Goal: Consume media (video, audio): Consume media (video, audio)

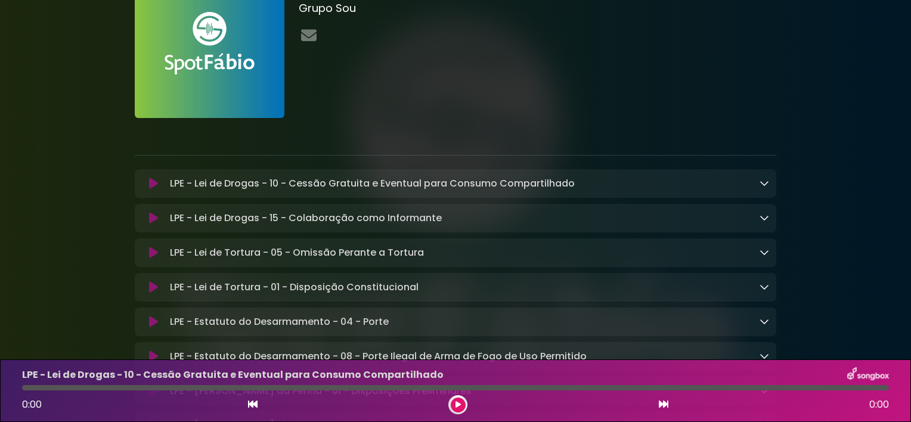
scroll to position [40, 0]
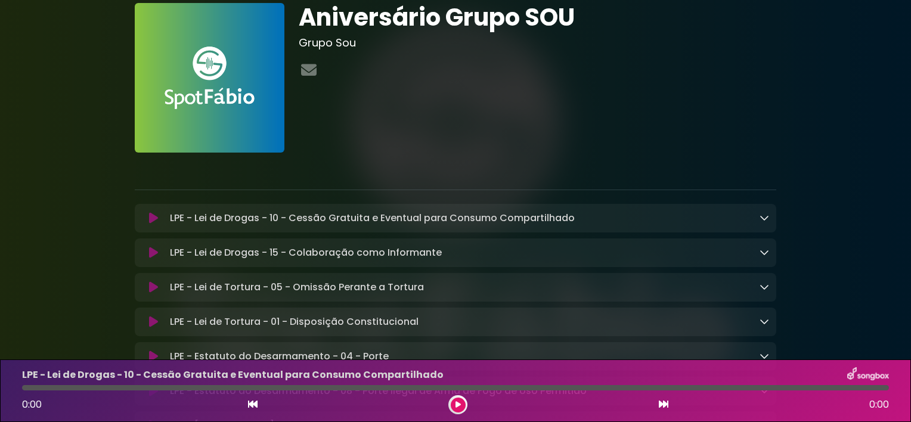
click at [151, 217] on icon at bounding box center [153, 218] width 9 height 12
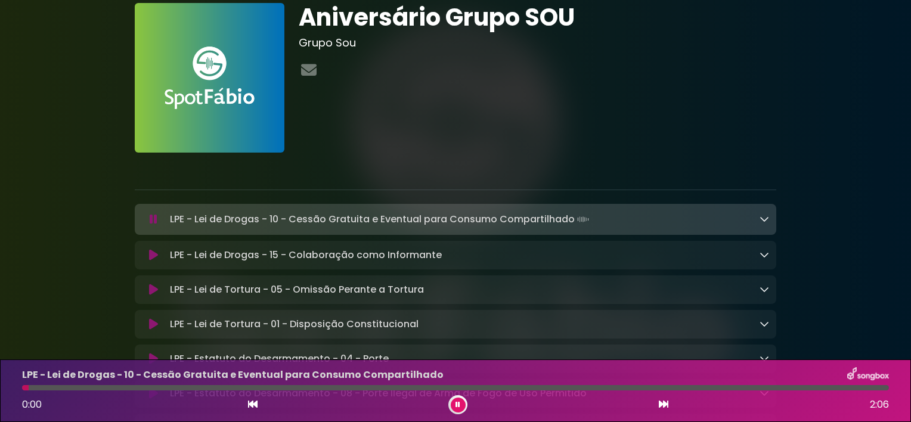
click at [763, 221] on icon at bounding box center [764, 219] width 10 height 10
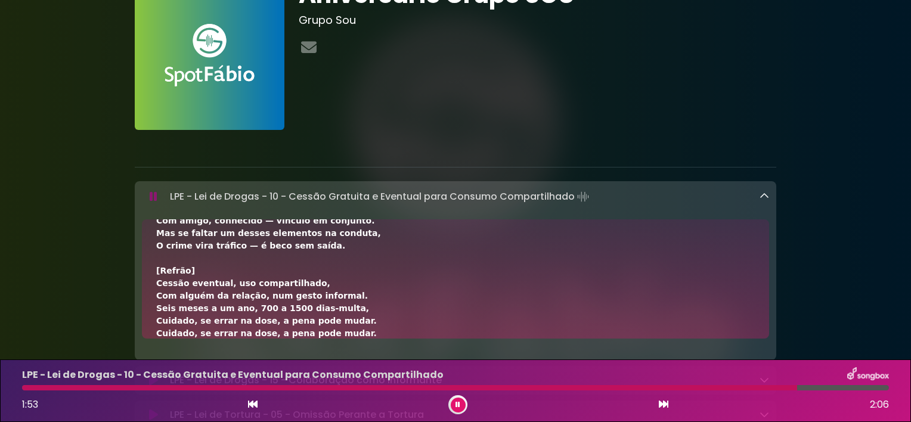
scroll to position [97, 0]
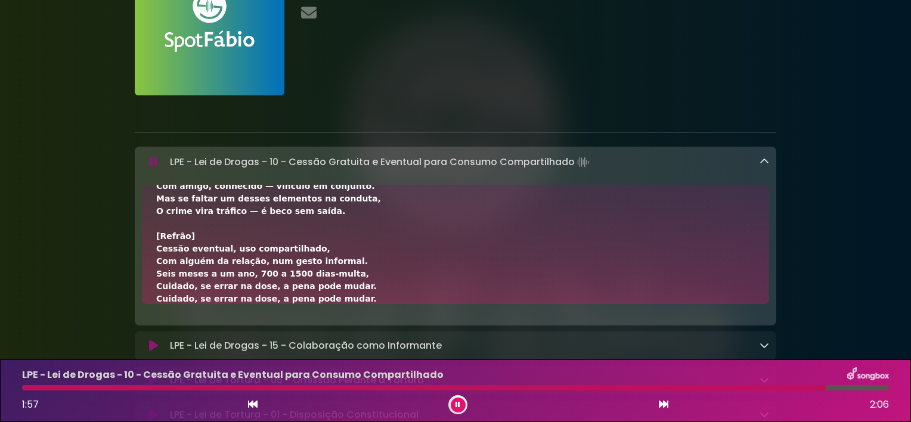
click at [339, 284] on div "[Verso 1] Cessão sem lucro, só por ocasião, Com alguém próximo, na mesma intenç…" at bounding box center [455, 155] width 598 height 300
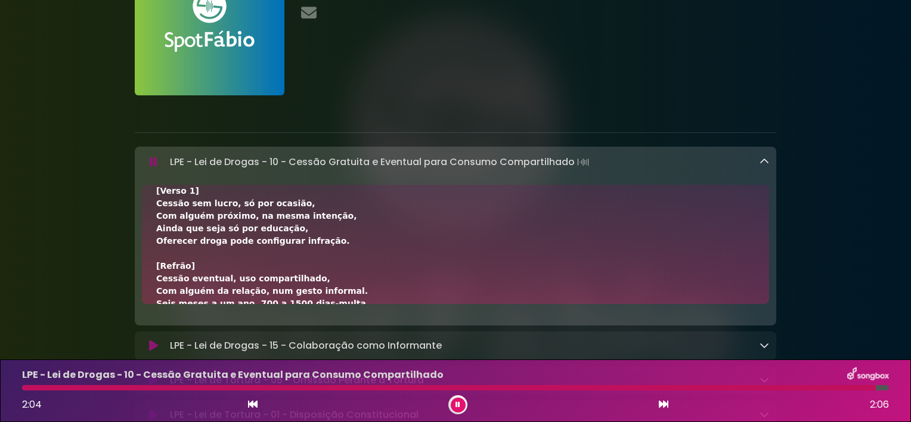
scroll to position [40, 0]
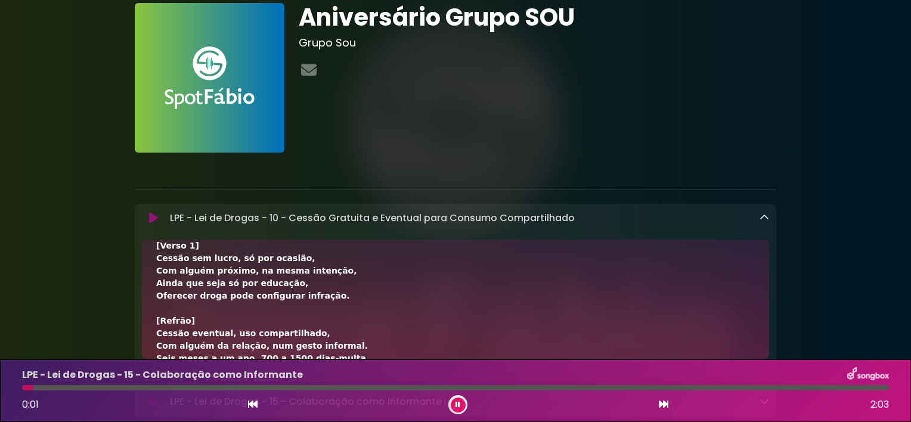
click at [763, 219] on icon at bounding box center [764, 218] width 10 height 10
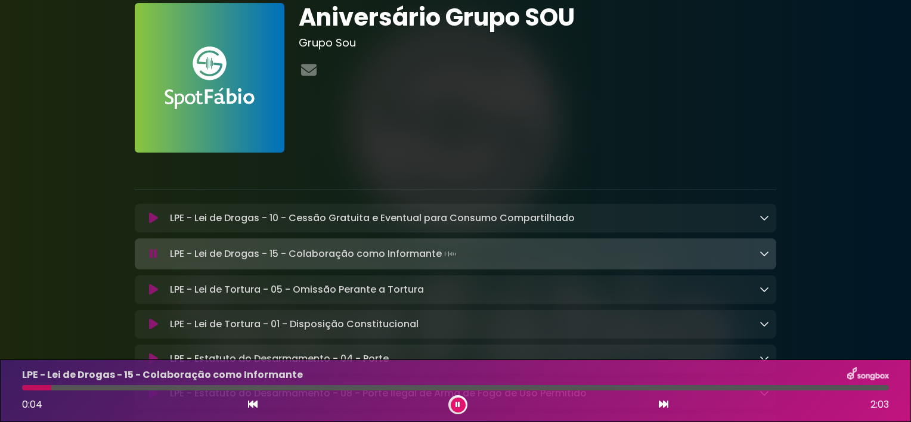
click at [649, 254] on div "LPE - Lei de Drogas - 15 - Colaboração como Informante Loading Track..." at bounding box center [467, 254] width 604 height 17
click at [763, 255] on icon at bounding box center [764, 254] width 10 height 10
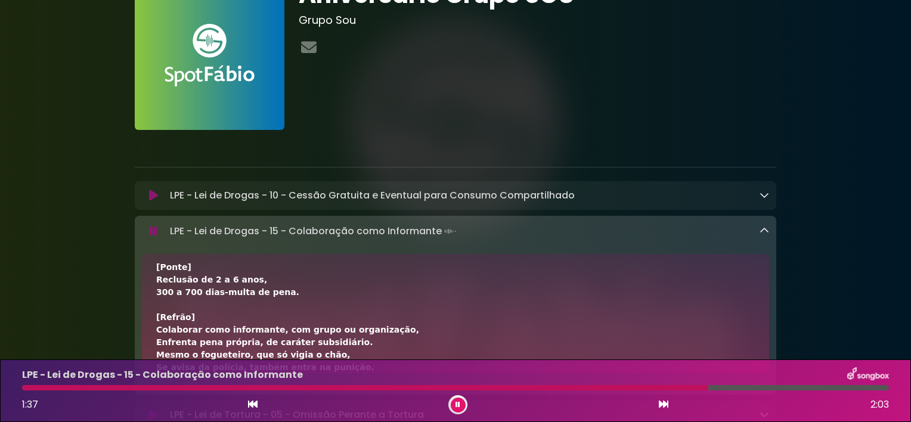
scroll to position [97, 0]
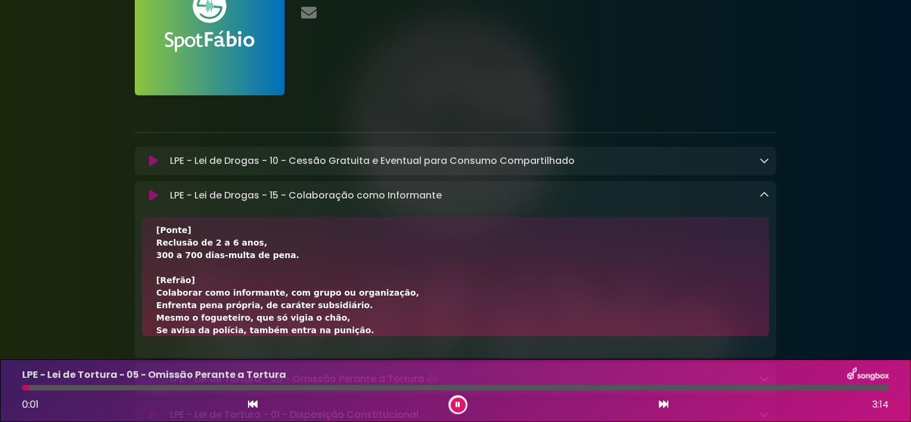
click at [764, 200] on icon at bounding box center [764, 195] width 10 height 10
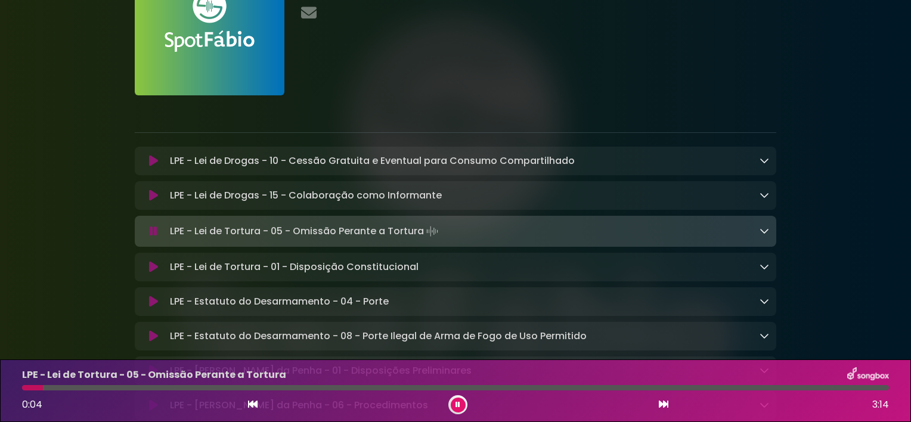
click at [758, 229] on div "LPE - Lei de Tortura - 05 - Omissão Perante a Tortura Loading Track..." at bounding box center [467, 231] width 604 height 17
click at [768, 235] on icon at bounding box center [764, 231] width 10 height 10
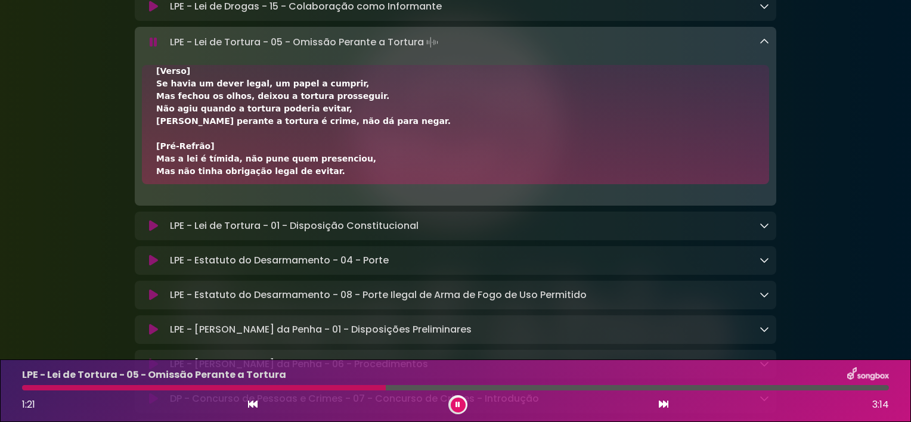
scroll to position [253, 0]
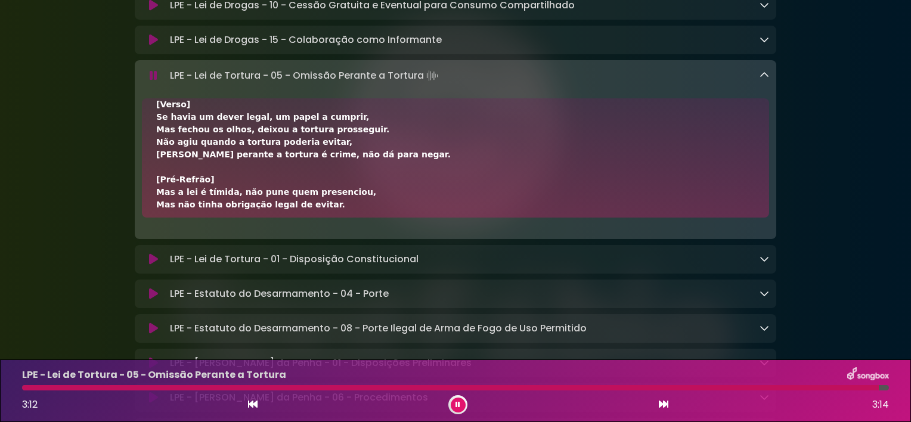
click at [758, 72] on div "LPE - Lei de Tortura - 05 - Omissão Perante a Tortura Loading Track..." at bounding box center [467, 75] width 604 height 17
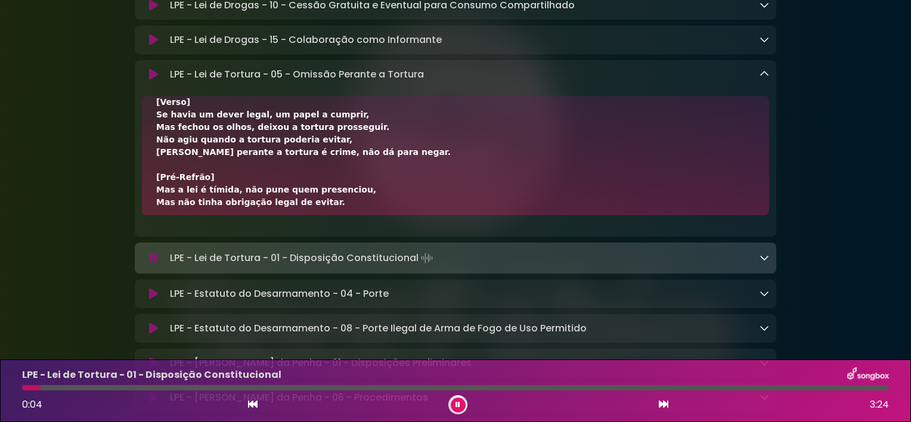
click at [759, 80] on link at bounding box center [764, 74] width 10 height 14
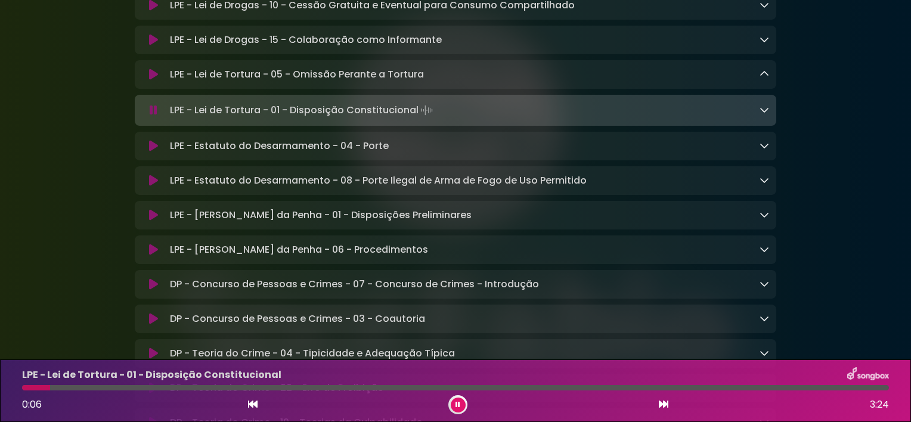
click at [768, 108] on icon at bounding box center [764, 110] width 10 height 10
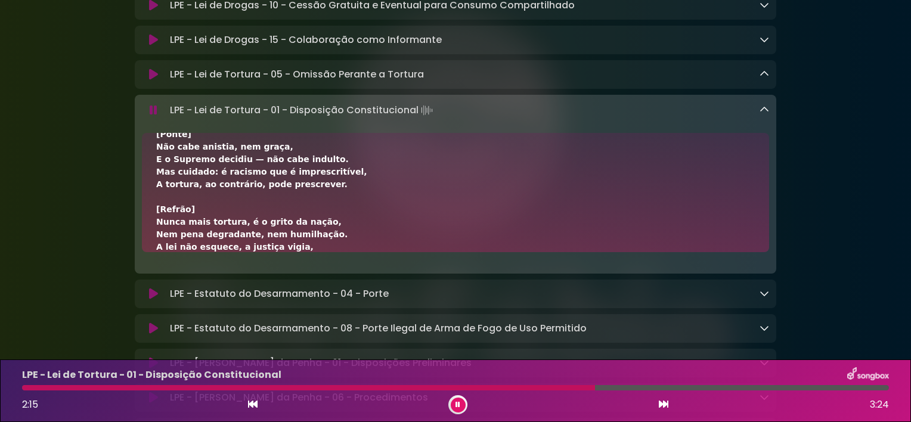
scroll to position [257, 0]
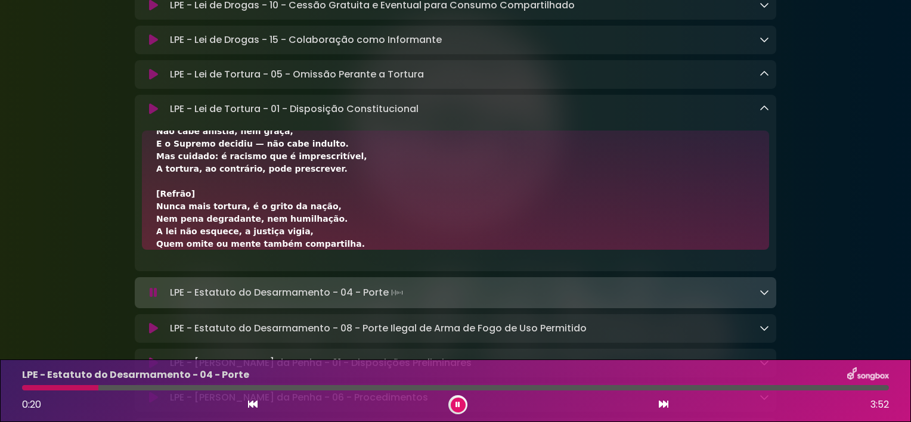
click at [768, 108] on icon at bounding box center [764, 109] width 10 height 10
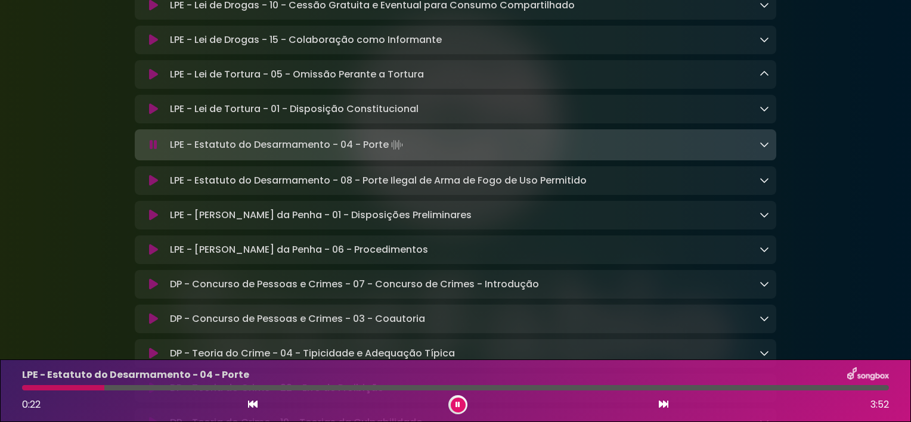
click at [765, 149] on icon at bounding box center [764, 144] width 10 height 10
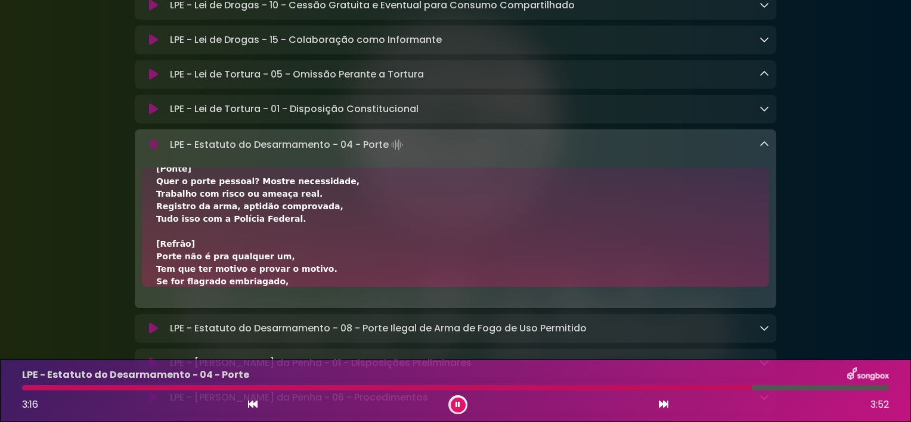
scroll to position [632, 0]
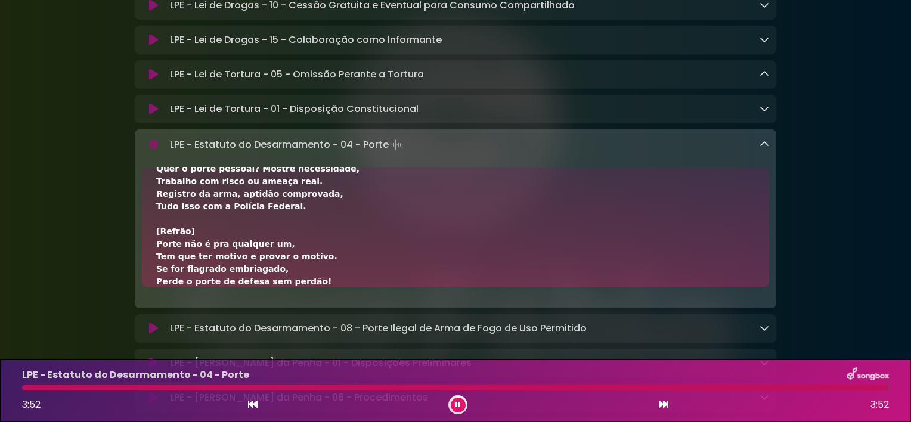
click at [765, 150] on link at bounding box center [764, 145] width 10 height 14
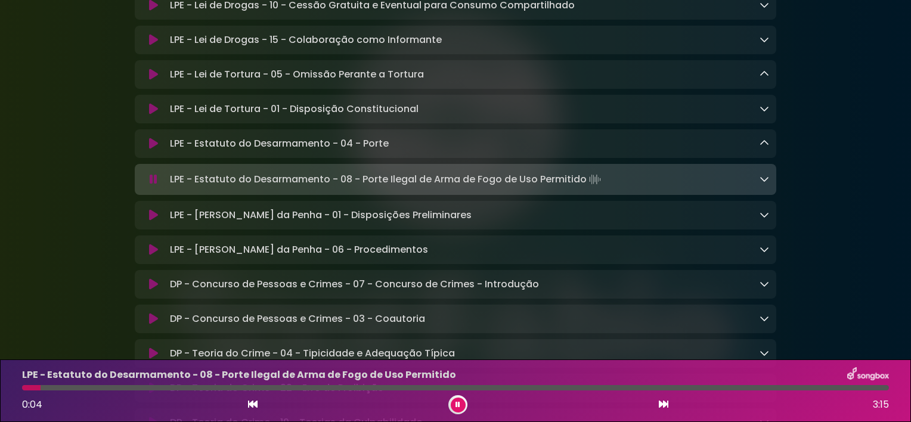
click at [766, 184] on icon at bounding box center [764, 179] width 10 height 10
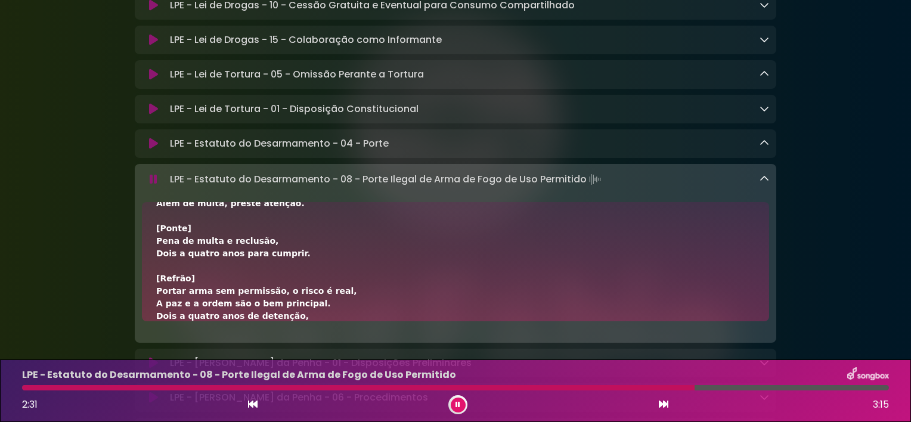
scroll to position [308, 0]
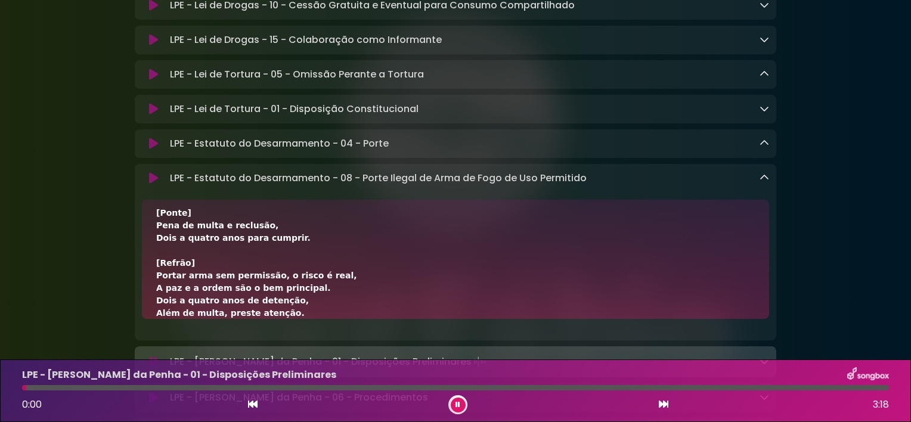
click at [767, 182] on icon at bounding box center [764, 178] width 10 height 10
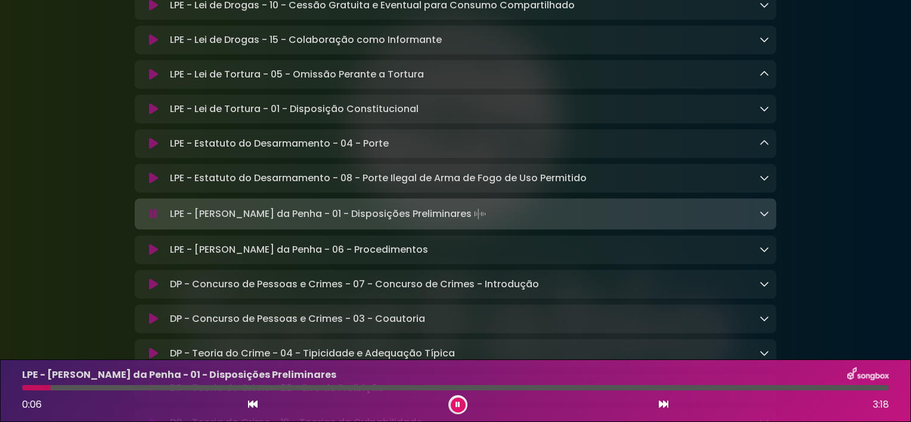
click at [762, 215] on icon at bounding box center [764, 214] width 10 height 10
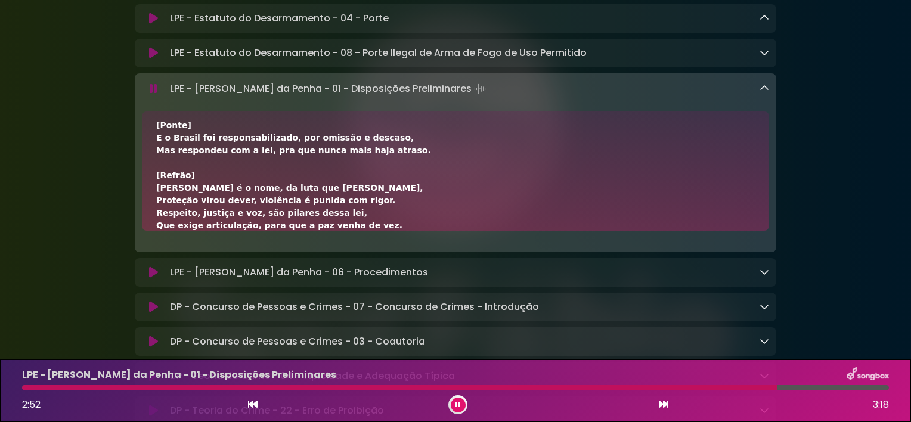
scroll to position [412, 0]
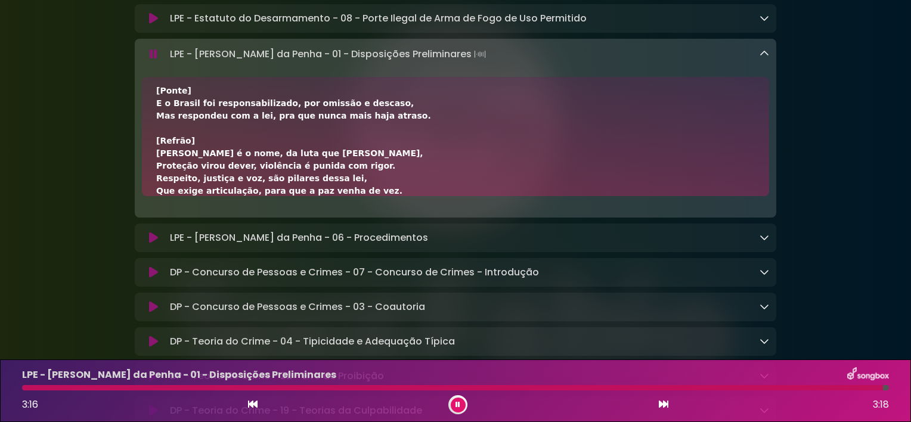
click at [768, 58] on icon at bounding box center [764, 54] width 10 height 10
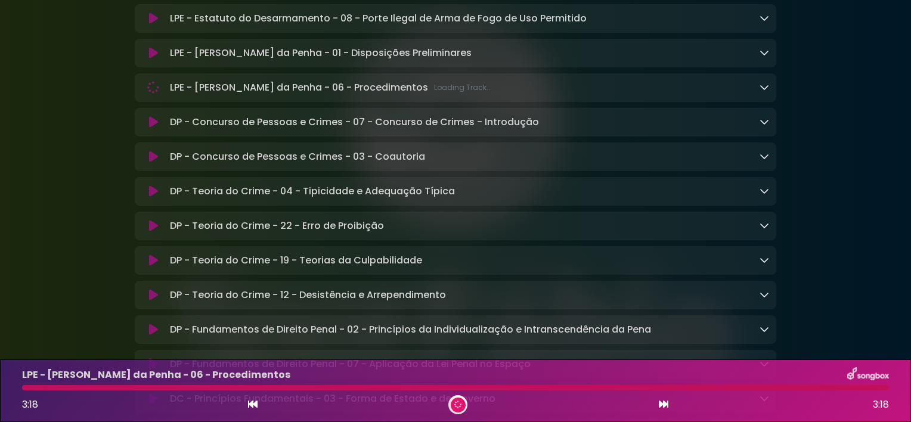
click at [763, 92] on icon at bounding box center [764, 87] width 10 height 10
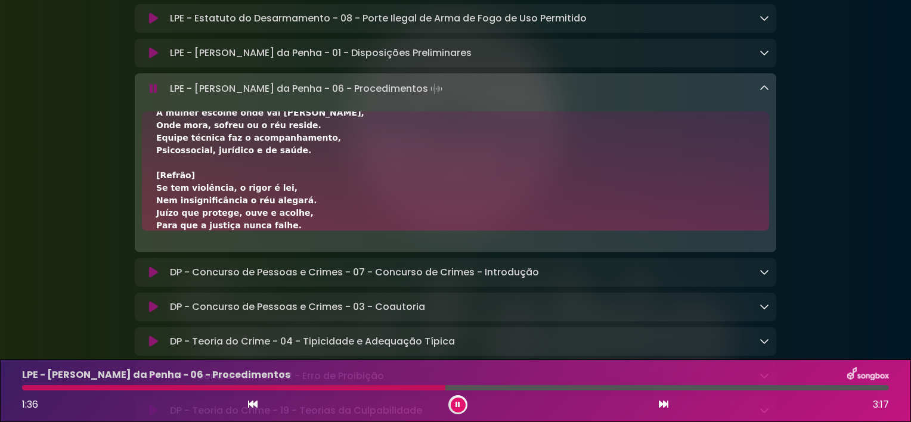
scroll to position [194, 0]
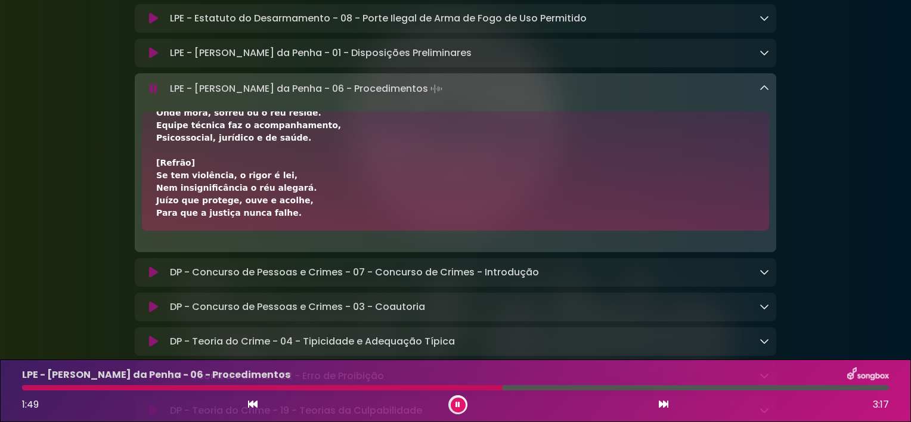
click at [392, 175] on div "[Verso 1] É juizado, não juizado especial, Tem competência dupla e essencial. J…" at bounding box center [455, 212] width 598 height 563
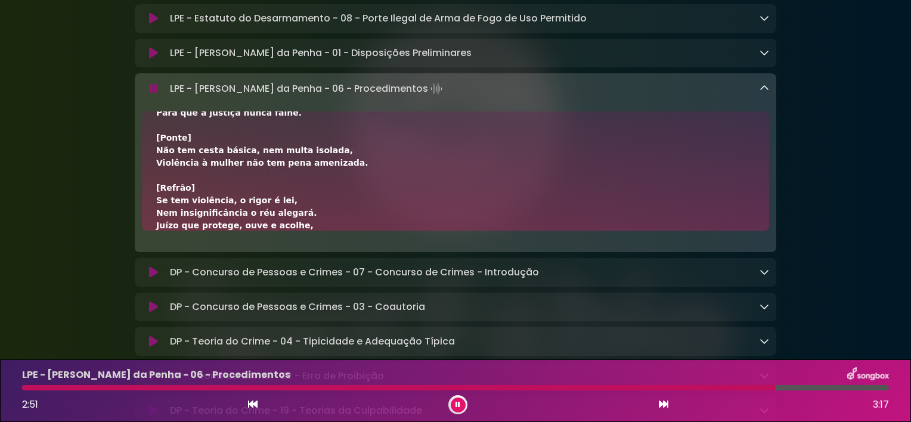
scroll to position [458, 0]
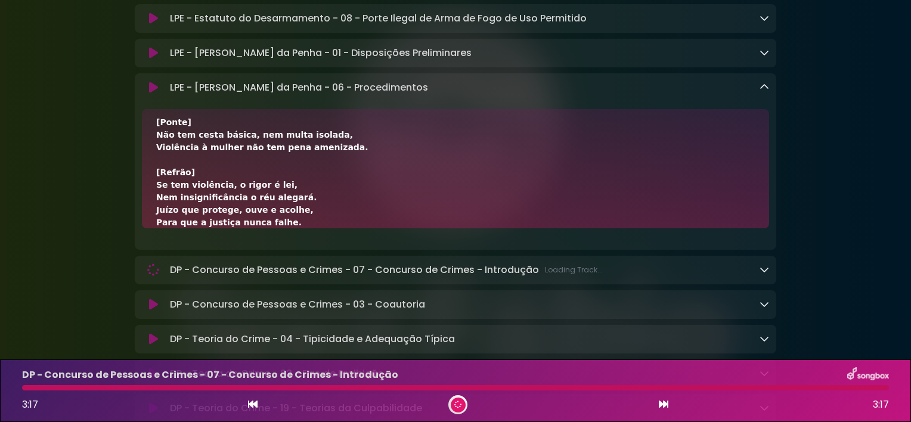
click at [765, 92] on icon at bounding box center [764, 87] width 10 height 10
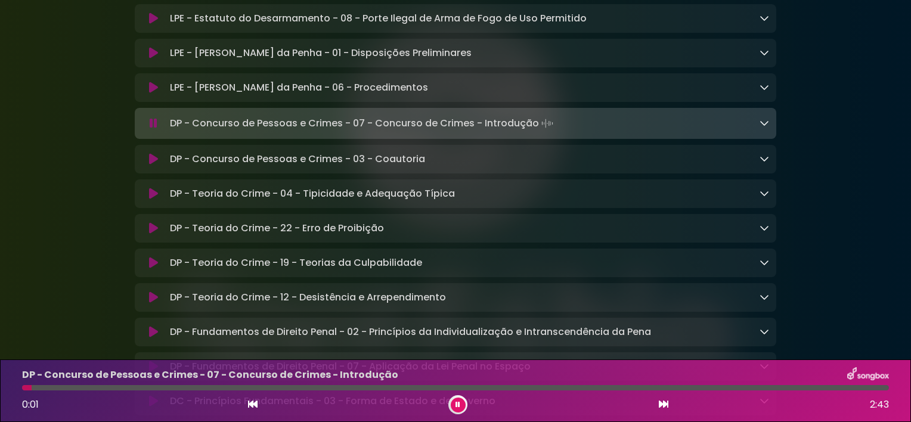
click at [762, 130] on link at bounding box center [764, 123] width 10 height 14
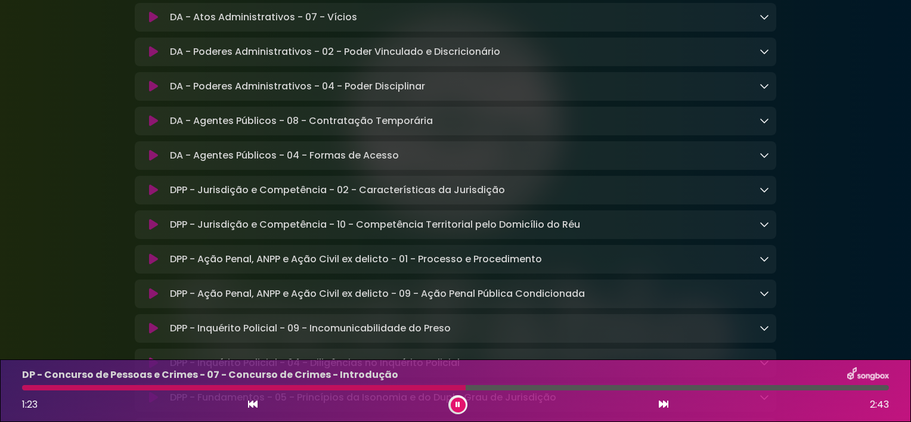
scroll to position [1359, 0]
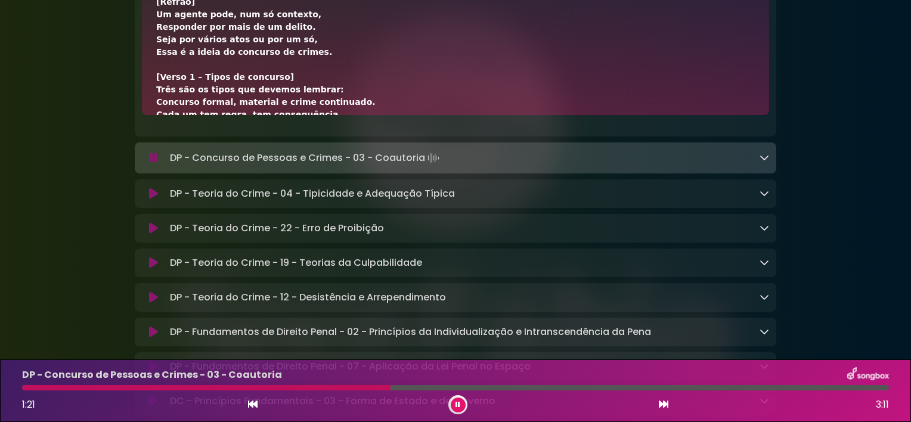
scroll to position [461, 0]
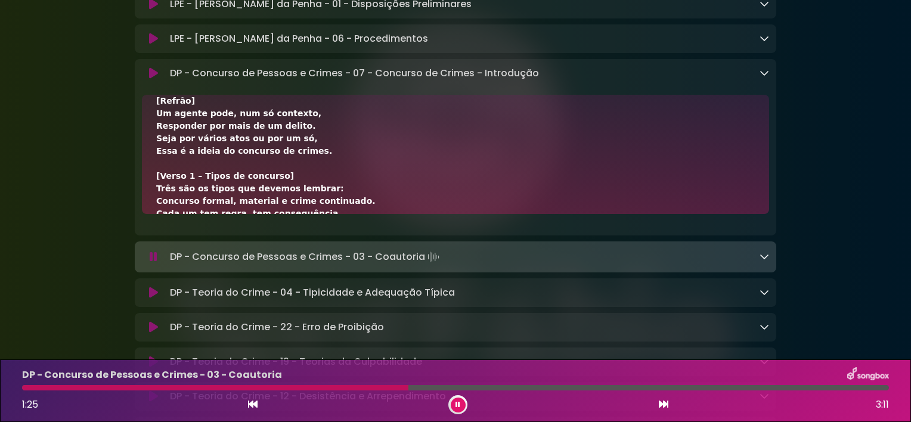
click at [759, 77] on icon at bounding box center [764, 73] width 10 height 10
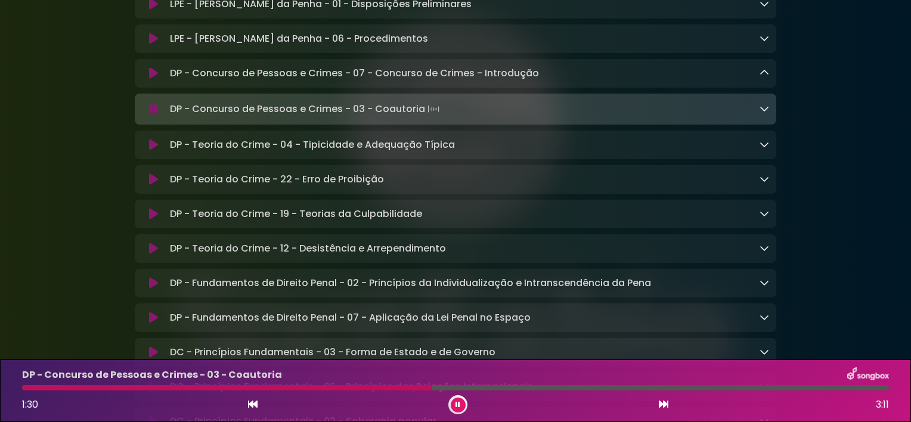
click at [766, 113] on icon at bounding box center [764, 109] width 10 height 10
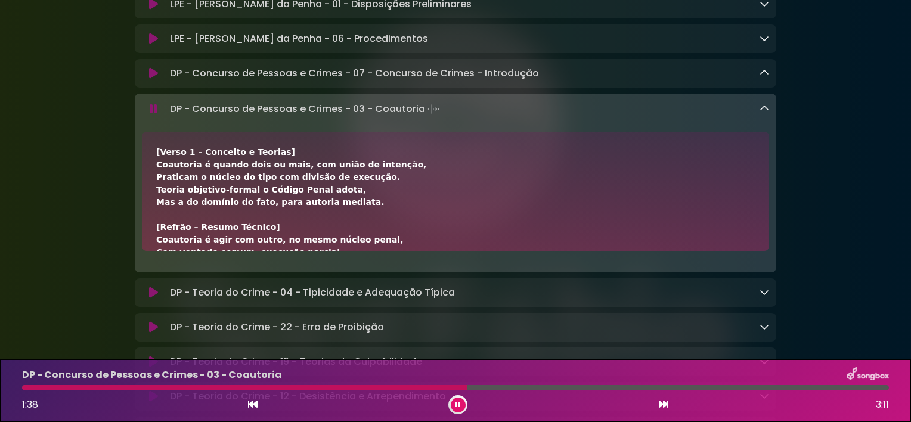
click at [766, 113] on icon at bounding box center [764, 109] width 10 height 10
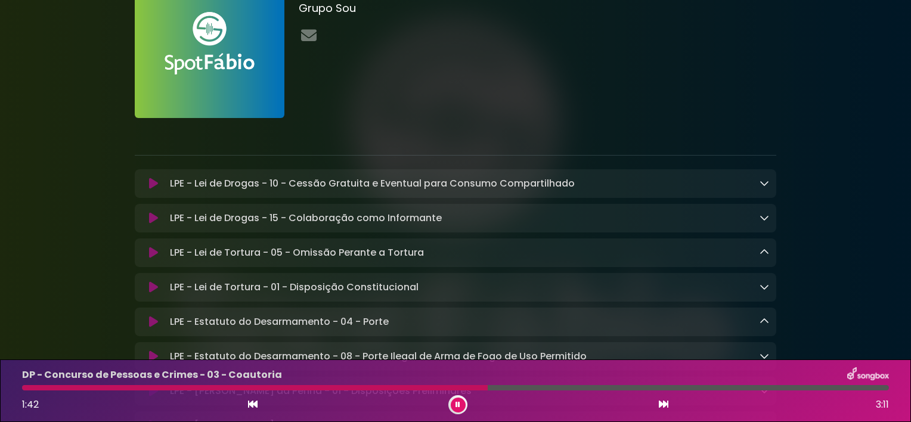
scroll to position [40, 0]
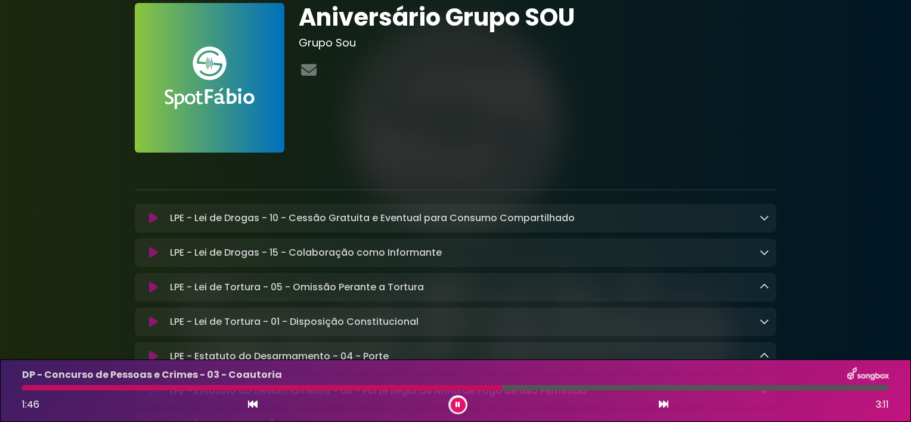
click at [579, 217] on div "LPE - Lei de Drogas - 10 - Cessão Gratuita e Eventual para Consumo Compartilhad…" at bounding box center [467, 218] width 604 height 14
click at [763, 217] on icon at bounding box center [764, 218] width 10 height 10
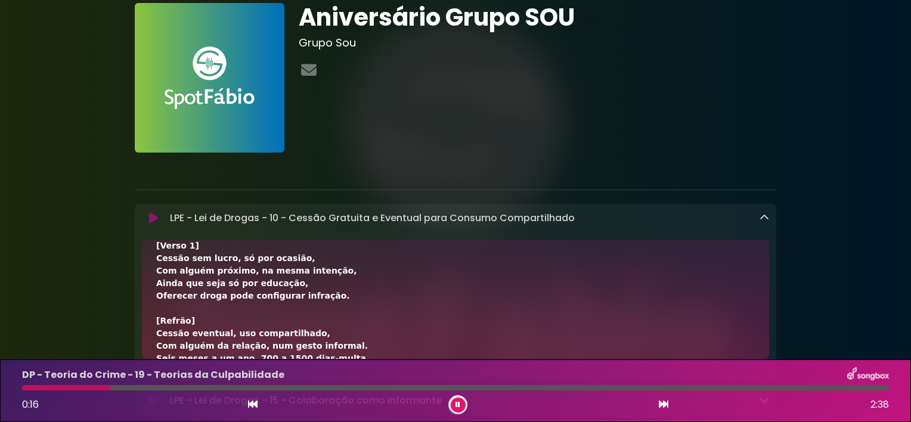
click at [762, 215] on icon at bounding box center [764, 218] width 10 height 10
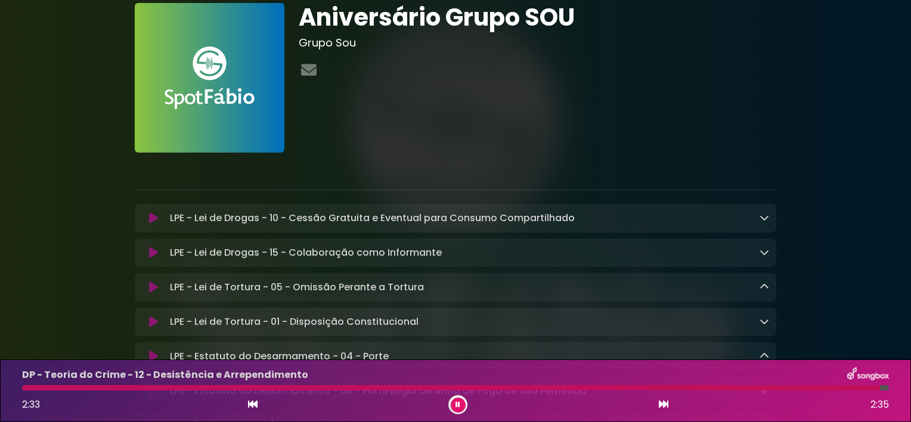
click at [763, 255] on icon at bounding box center [764, 252] width 10 height 10
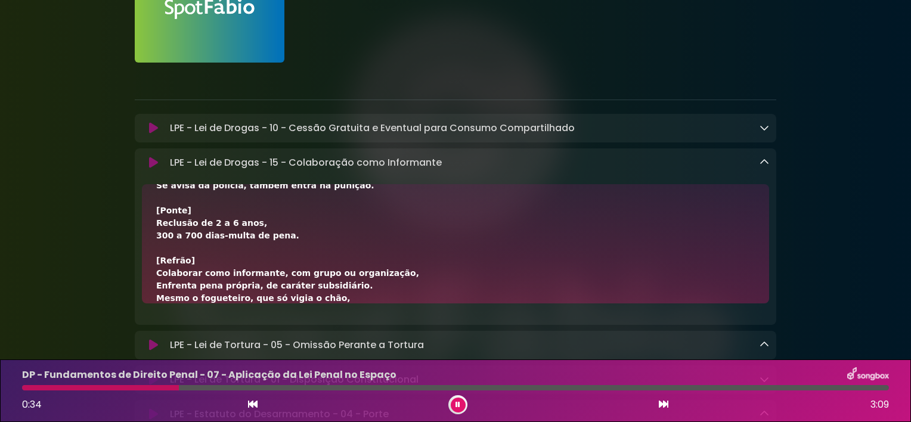
scroll to position [308, 0]
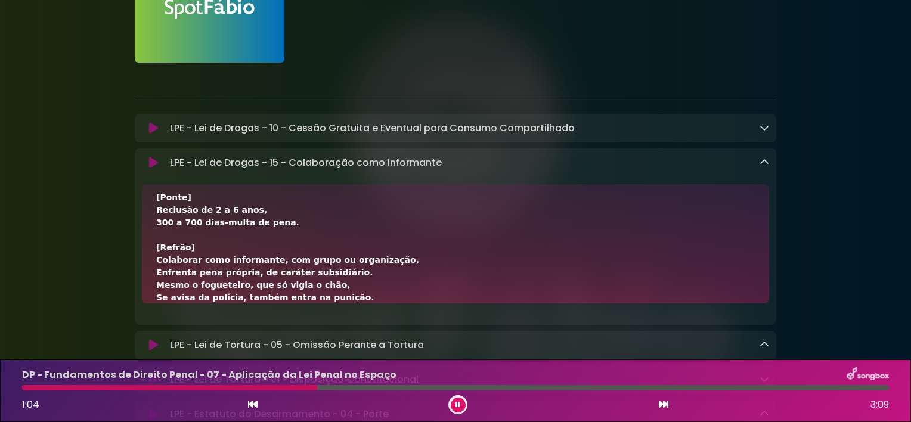
click at [348, 279] on div "[Verso 1] Sujeito que informa, mas não age na missão, Sem vínculo direto com a …" at bounding box center [455, 97] width 598 height 413
click at [766, 162] on icon at bounding box center [764, 162] width 10 height 10
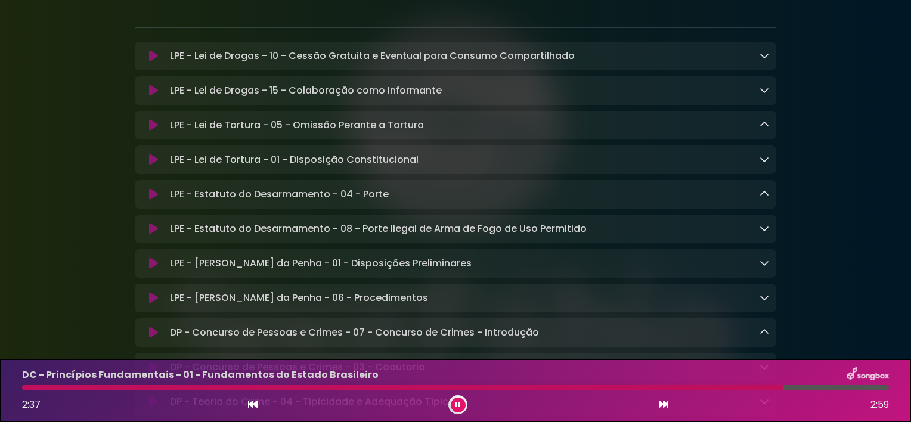
scroll to position [40, 0]
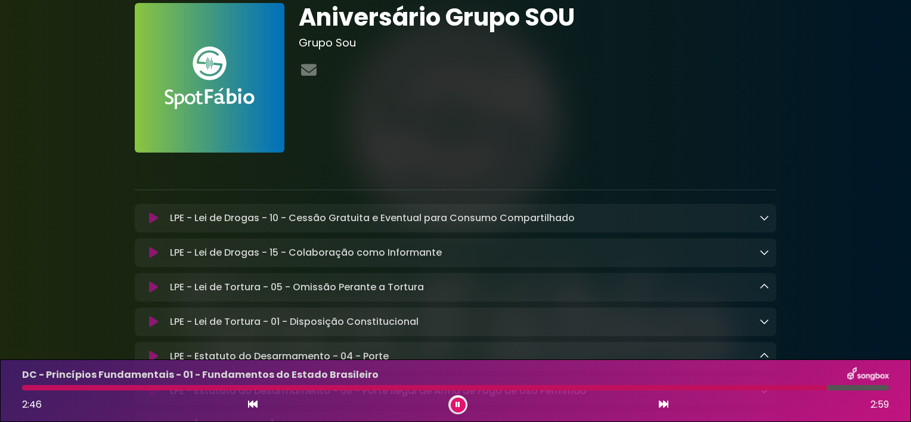
click at [460, 399] on button at bounding box center [458, 405] width 15 height 15
click at [763, 289] on icon at bounding box center [764, 287] width 10 height 10
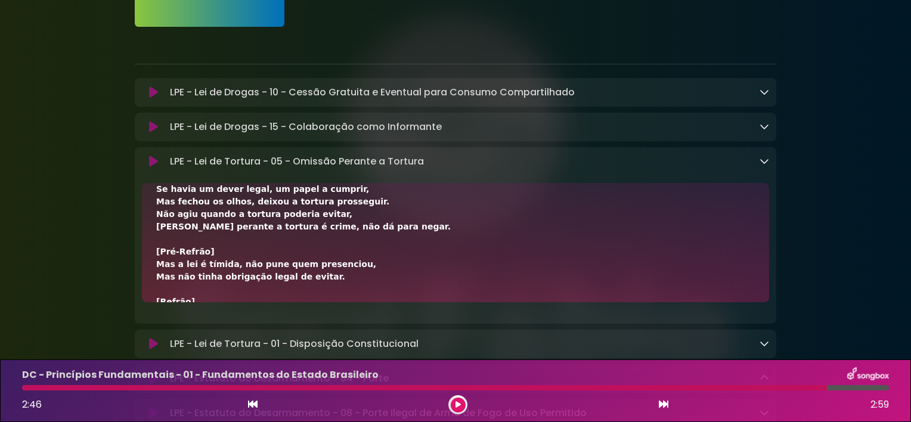
scroll to position [14, 0]
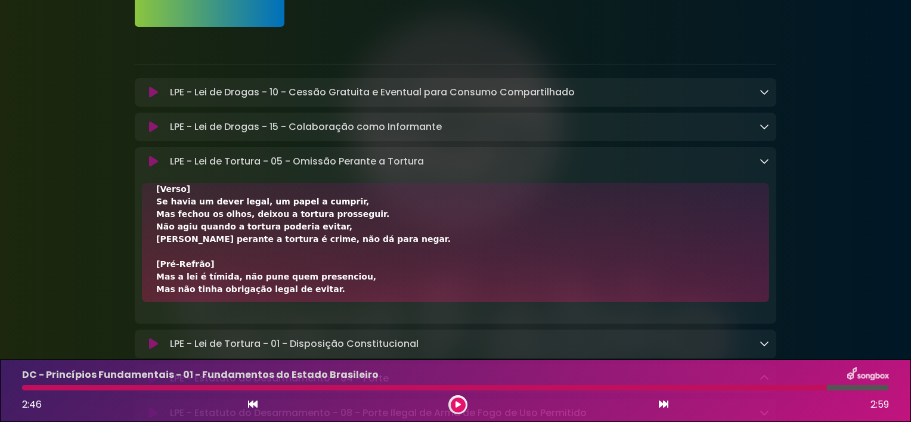
click at [767, 168] on link at bounding box center [764, 161] width 10 height 14
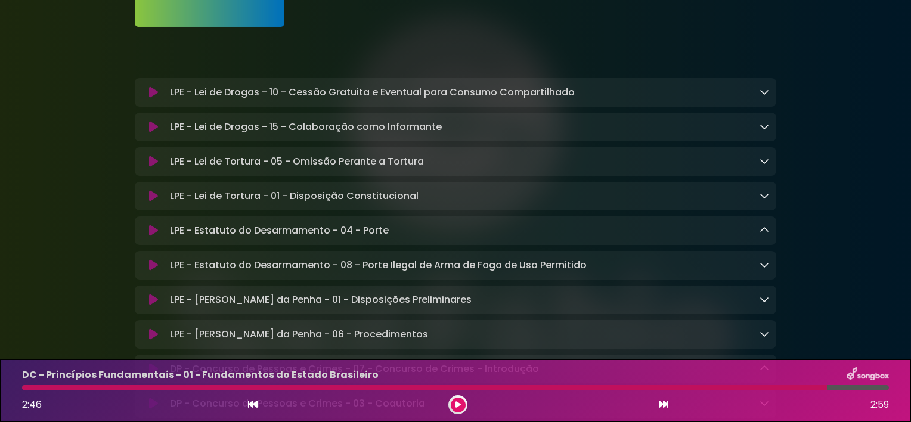
click at [767, 168] on link at bounding box center [764, 161] width 10 height 14
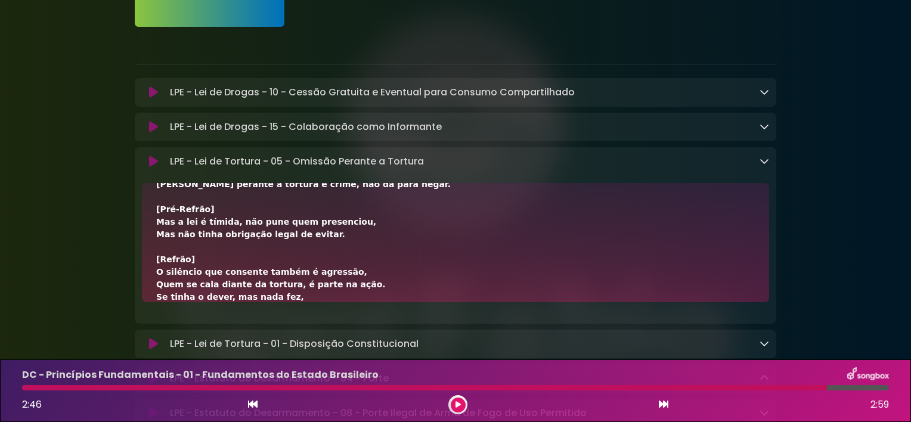
scroll to position [282, 0]
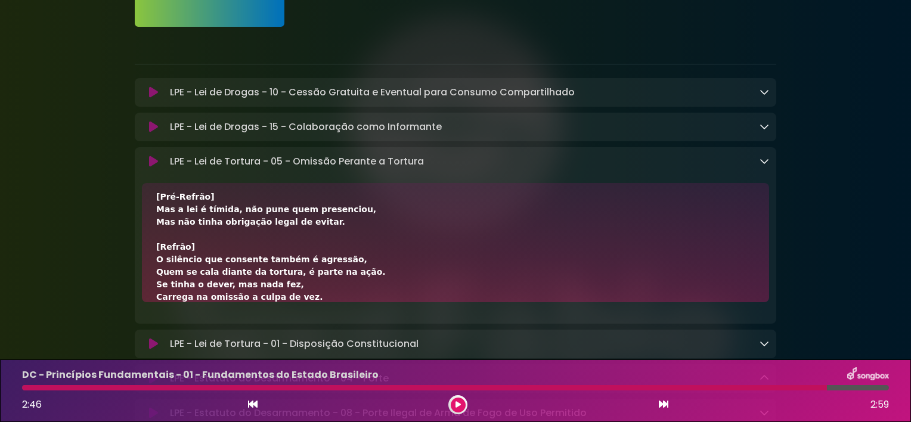
click at [324, 210] on div "[Verso] Se havia um dever legal, um papel a cumprir, Mas fechou os olhos, deixo…" at bounding box center [455, 109] width 598 height 388
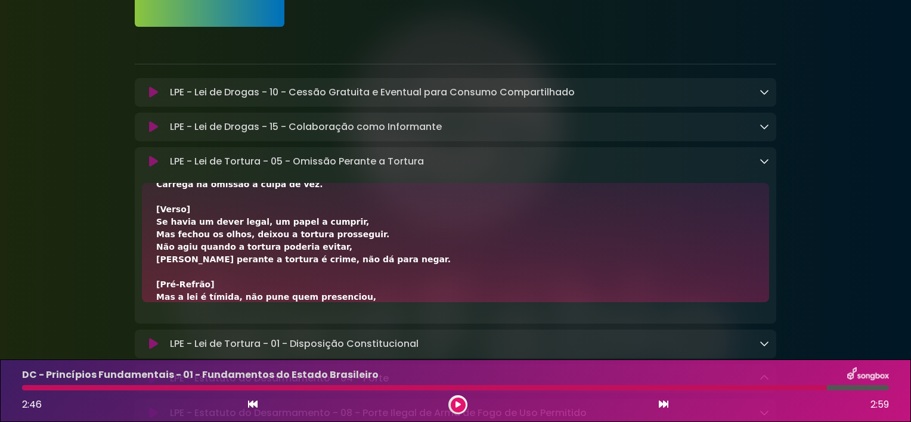
scroll to position [207, 0]
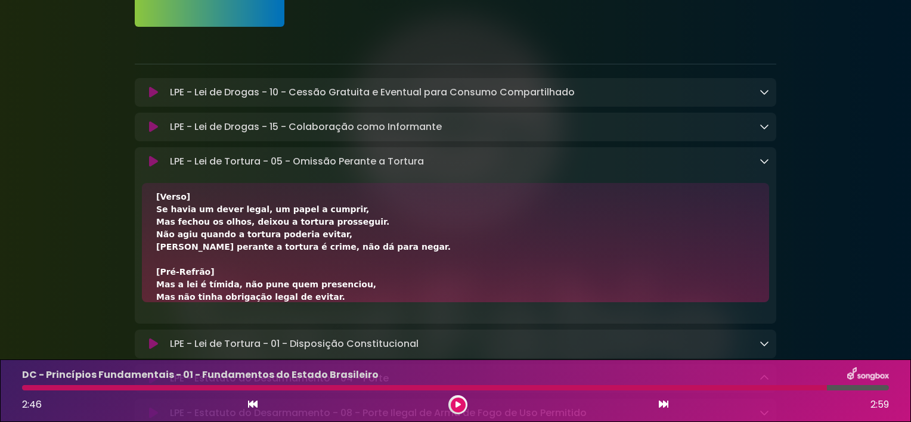
click at [762, 163] on icon at bounding box center [764, 161] width 10 height 10
